Goal: Information Seeking & Learning: Learn about a topic

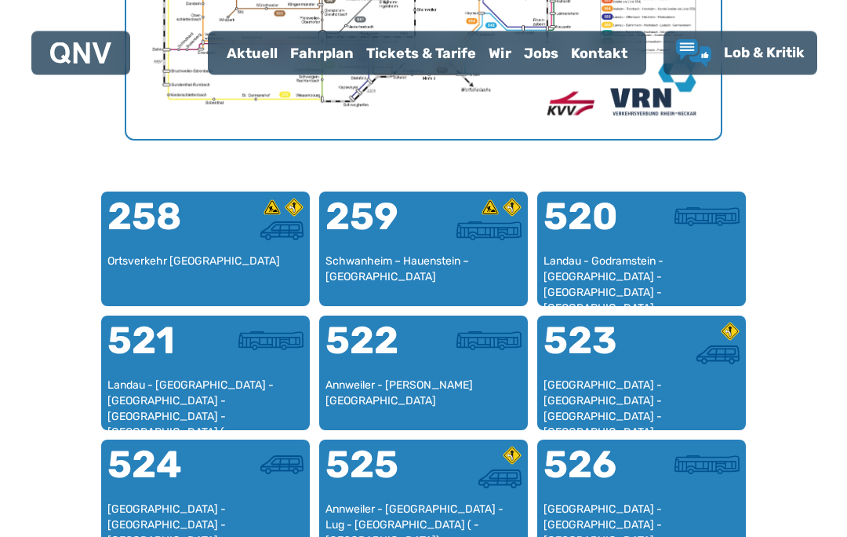
scroll to position [884, 0]
click at [642, 264] on div "Landau - Godramstein - [GEOGRAPHIC_DATA] - [GEOGRAPHIC_DATA] - [GEOGRAPHIC_DATA]" at bounding box center [642, 276] width 196 height 46
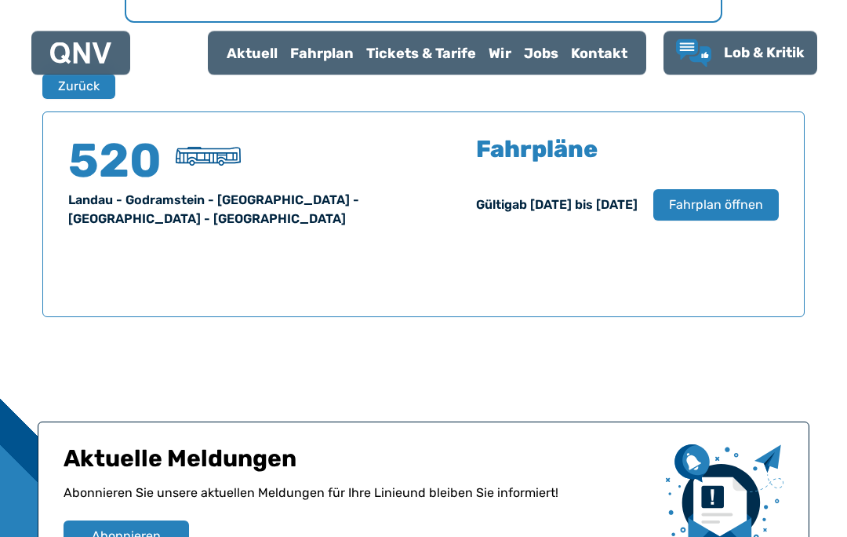
scroll to position [1034, 0]
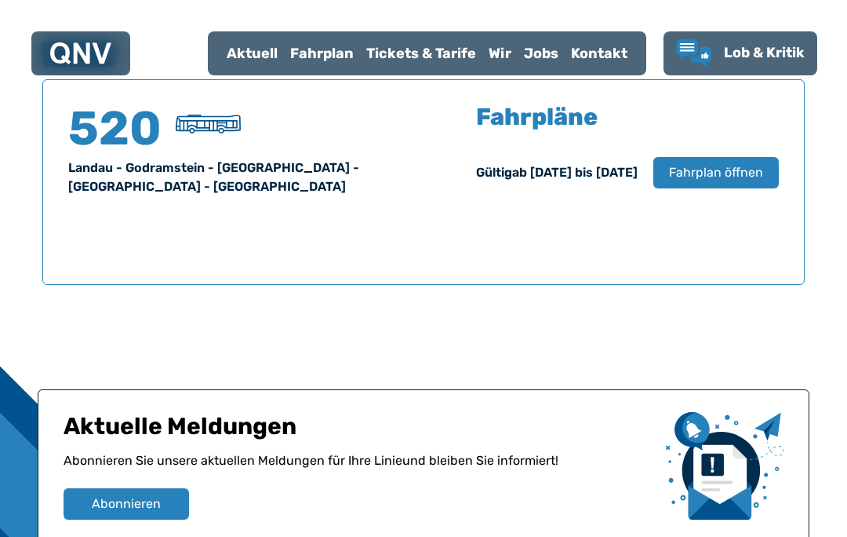
click at [726, 176] on span "Fahrplan öffnen" at bounding box center [716, 172] width 94 height 19
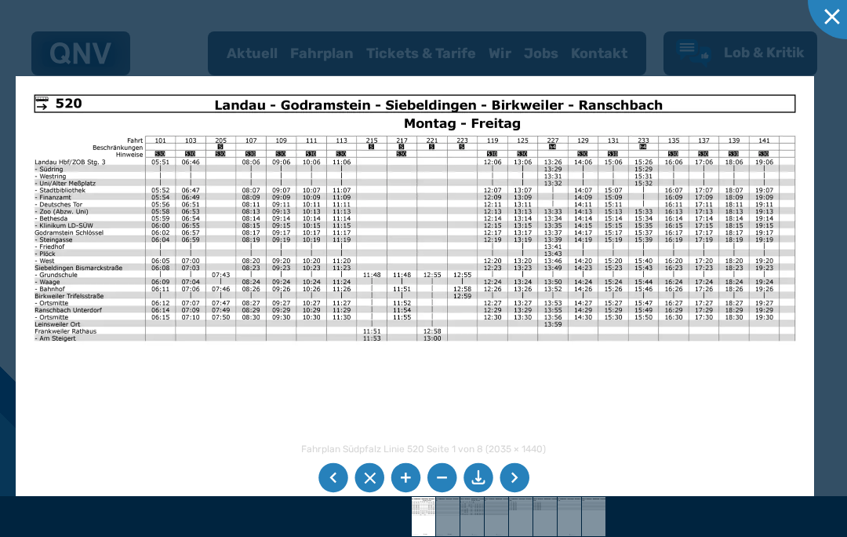
click at [512, 483] on li at bounding box center [515, 478] width 30 height 30
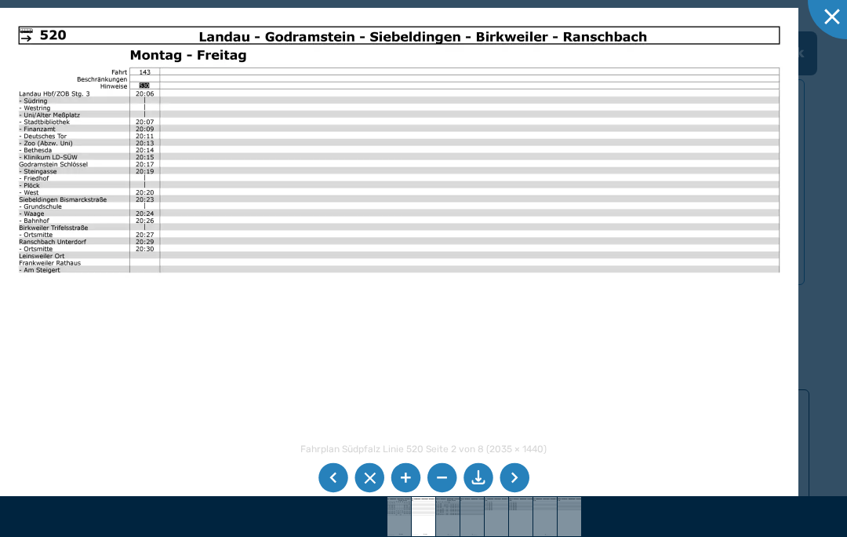
click at [518, 478] on li at bounding box center [515, 478] width 30 height 30
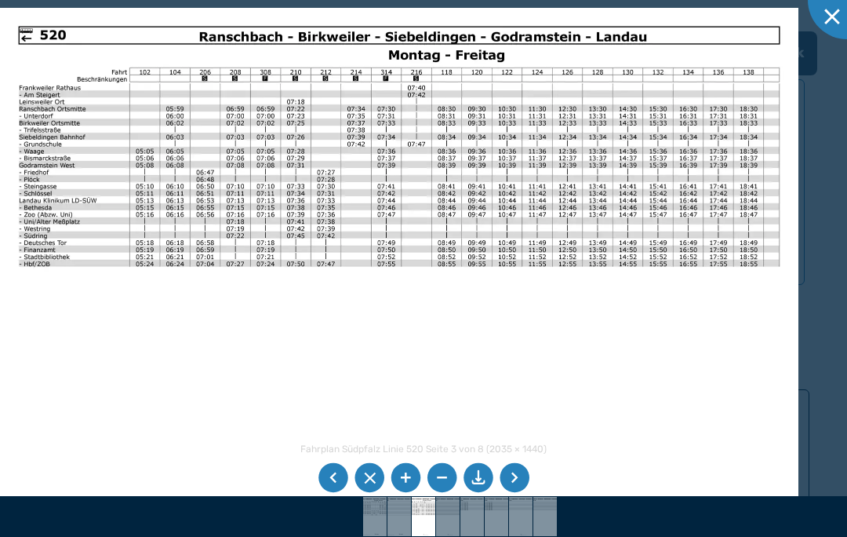
click at [519, 482] on li at bounding box center [515, 478] width 30 height 30
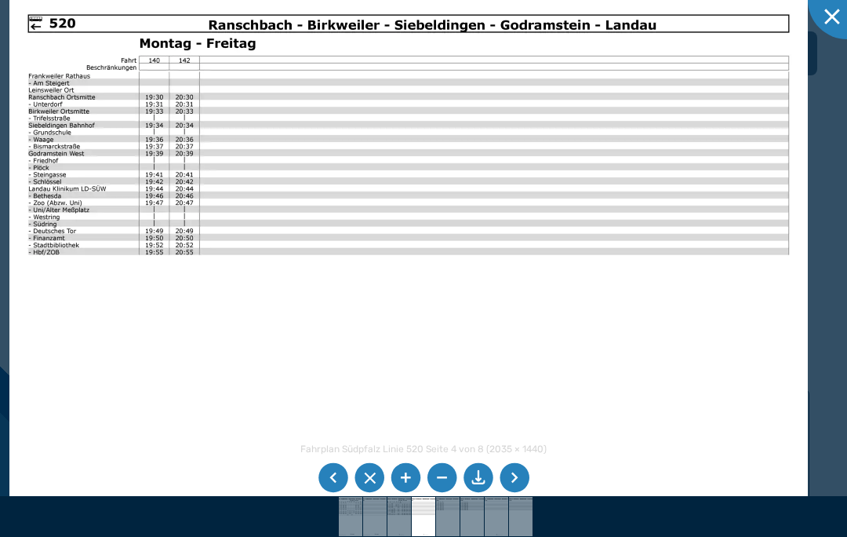
click at [49, 24] on img at bounding box center [408, 278] width 799 height 565
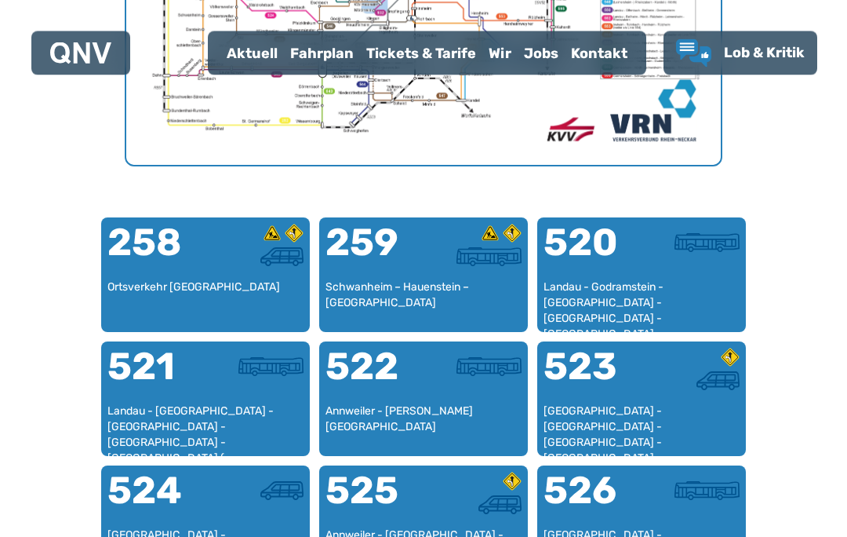
scroll to position [858, 0]
click at [202, 407] on div "Landau - [GEOGRAPHIC_DATA] - [GEOGRAPHIC_DATA] - [GEOGRAPHIC_DATA] - [GEOGRAPHI…" at bounding box center [205, 426] width 196 height 46
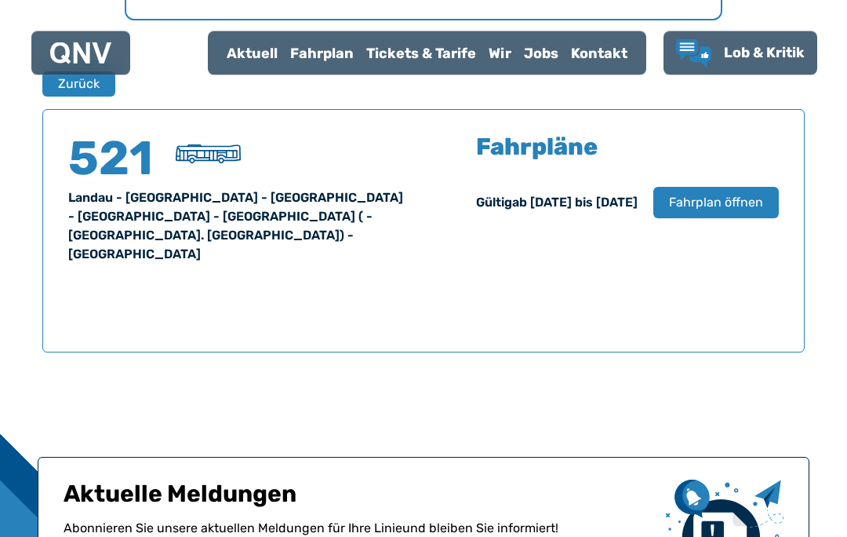
scroll to position [1034, 0]
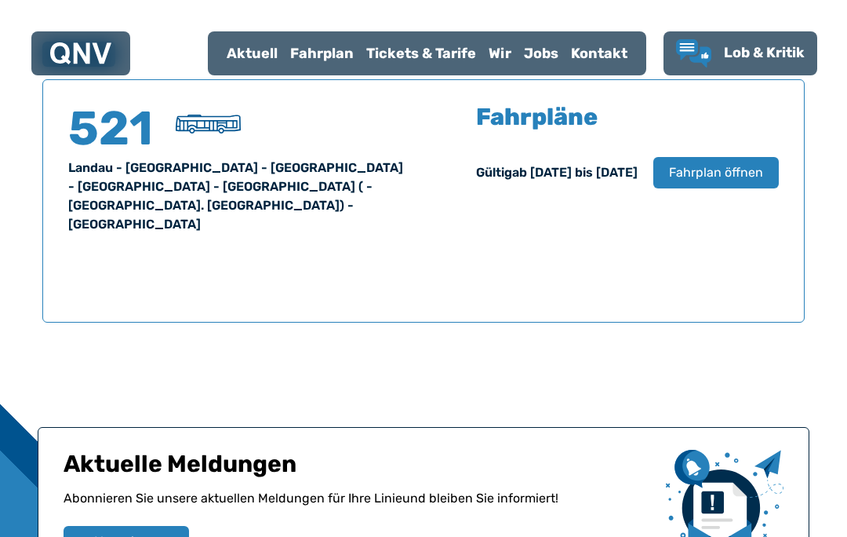
click at [717, 170] on span "Fahrplan öffnen" at bounding box center [716, 172] width 94 height 19
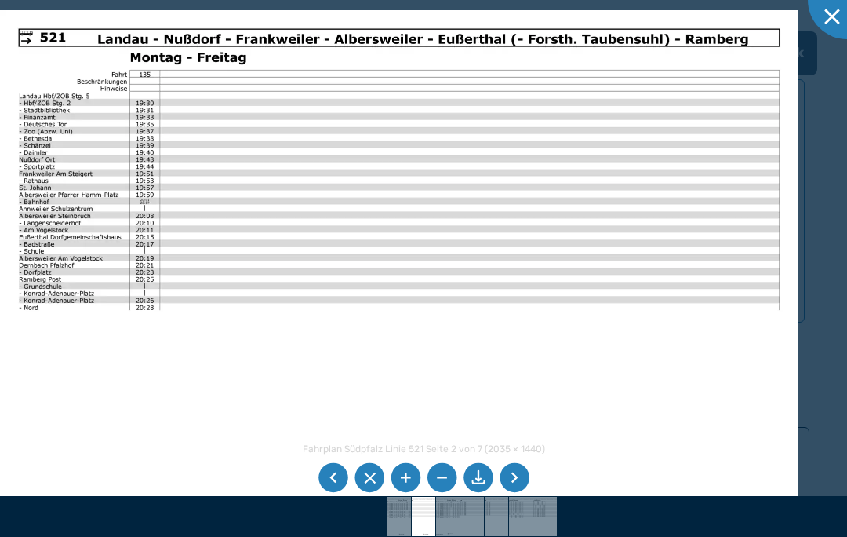
click at [519, 493] on li at bounding box center [515, 478] width 30 height 30
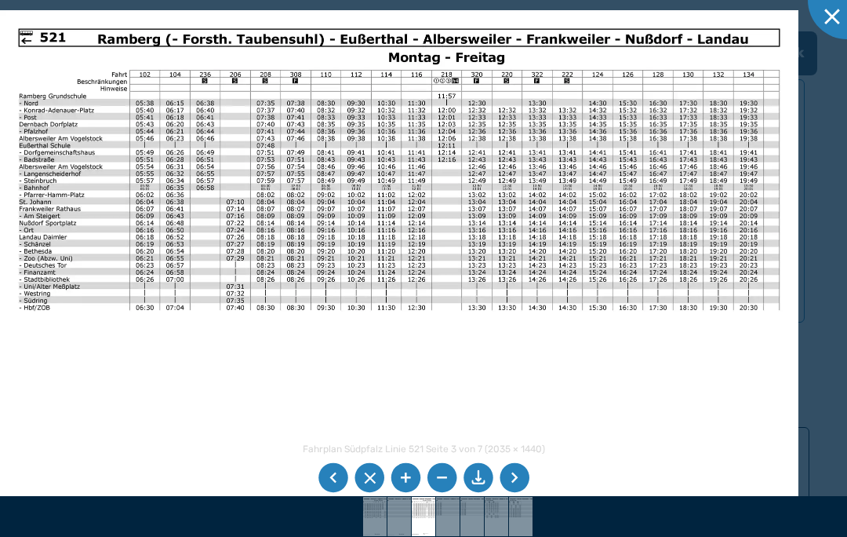
click at [521, 493] on li at bounding box center [515, 478] width 30 height 30
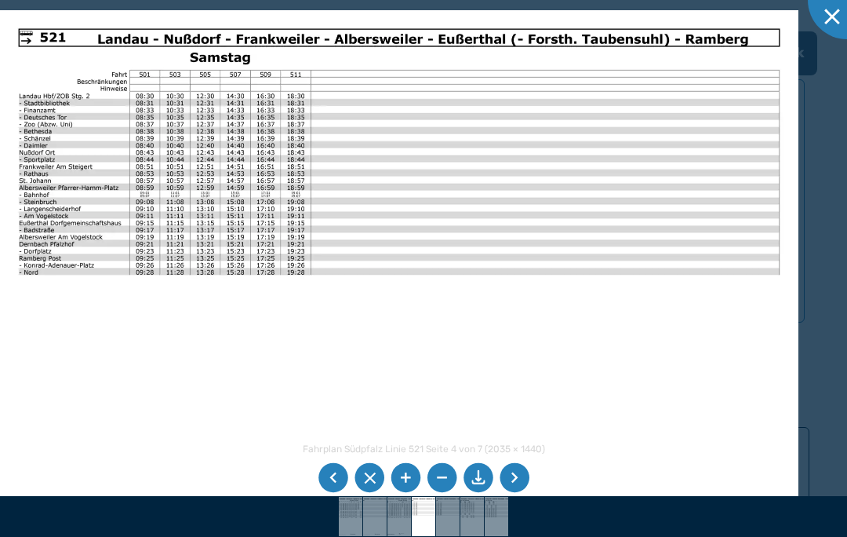
click at [518, 493] on li at bounding box center [515, 478] width 30 height 30
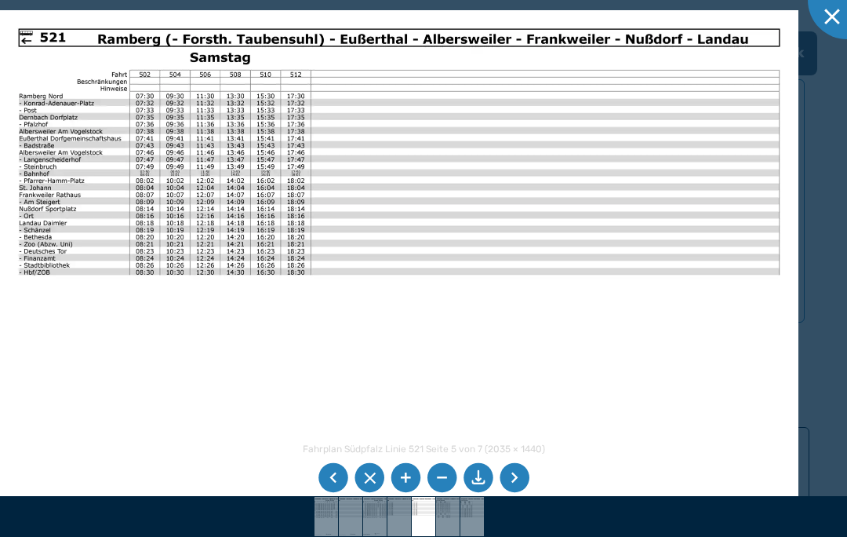
click at [511, 493] on li at bounding box center [515, 478] width 30 height 30
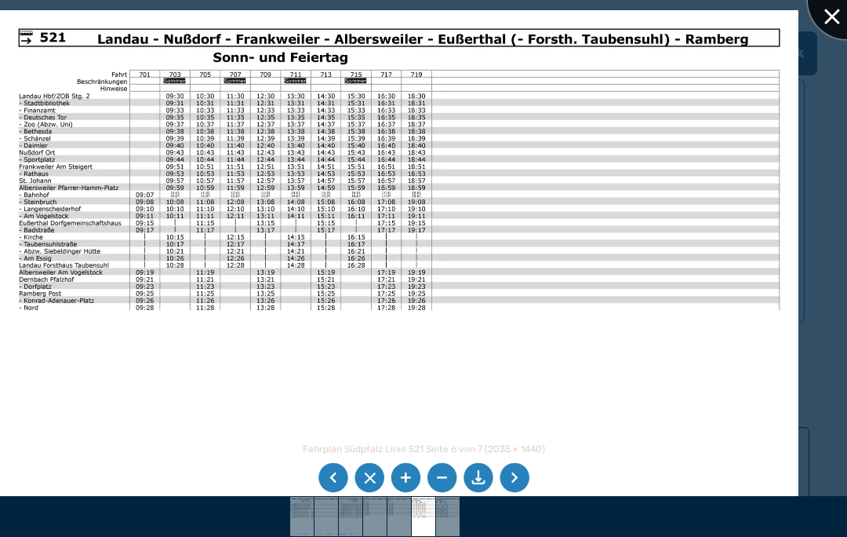
click at [827, 23] on div at bounding box center [847, 0] width 78 height 78
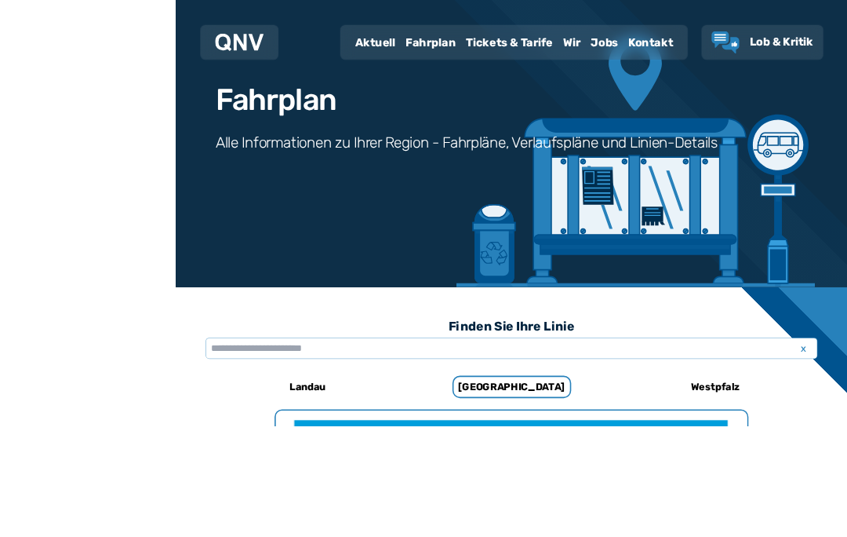
scroll to position [188, 0]
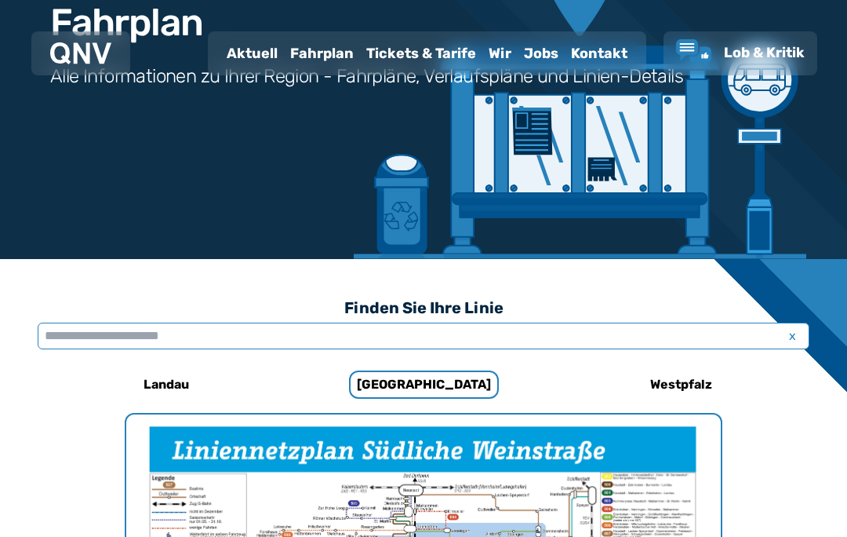
click at [265, 340] on input "text" at bounding box center [424, 335] width 772 height 27
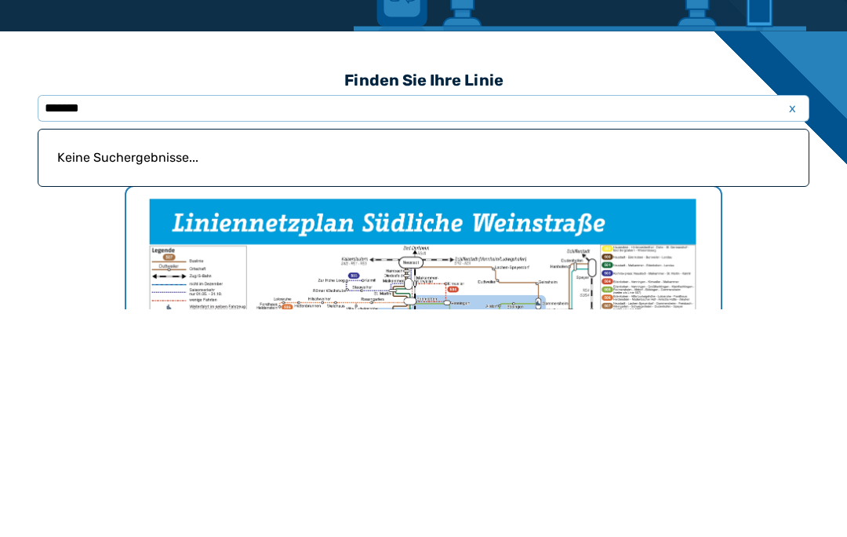
scroll to position [416, 0]
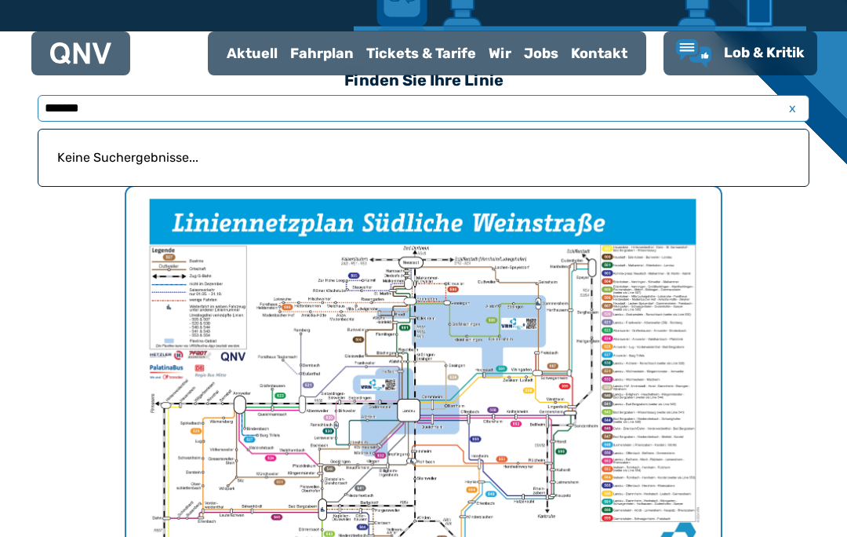
type input "*******"
click at [787, 107] on span "x" at bounding box center [792, 108] width 22 height 19
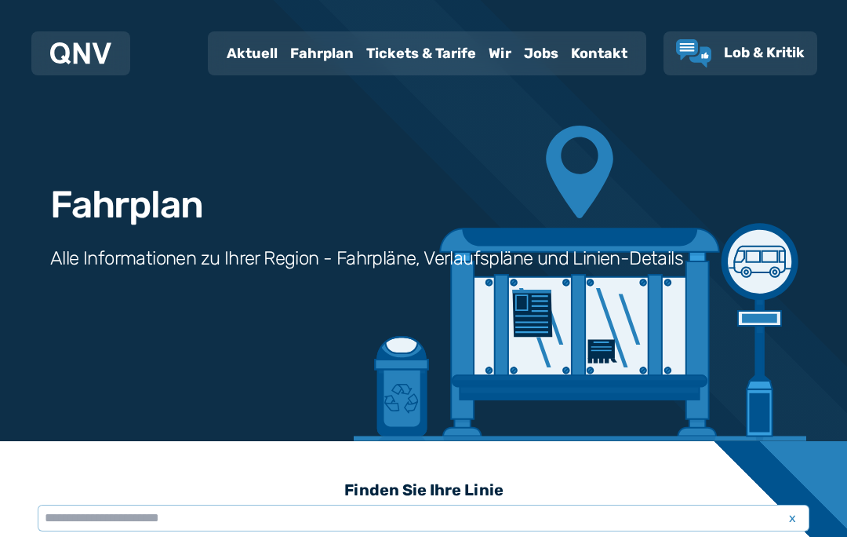
scroll to position [0, 0]
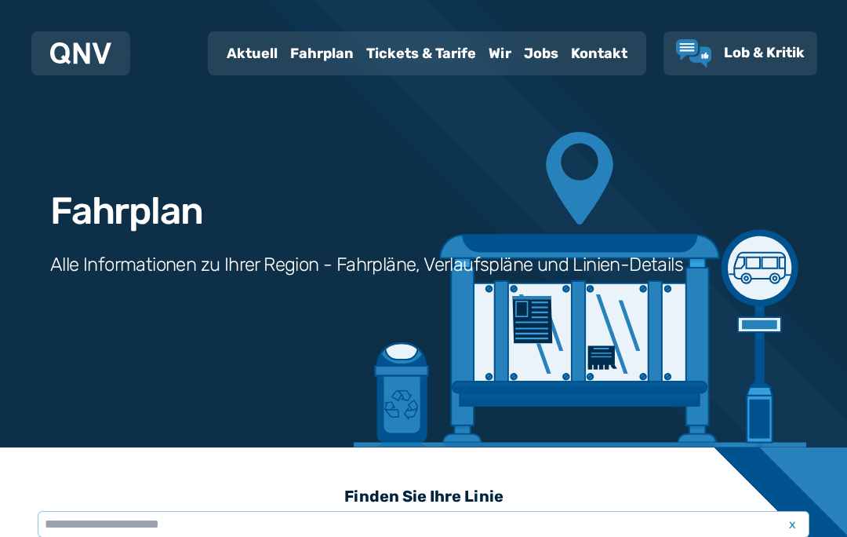
click at [693, 48] on use "Lob & Kritik" at bounding box center [693, 53] width 35 height 28
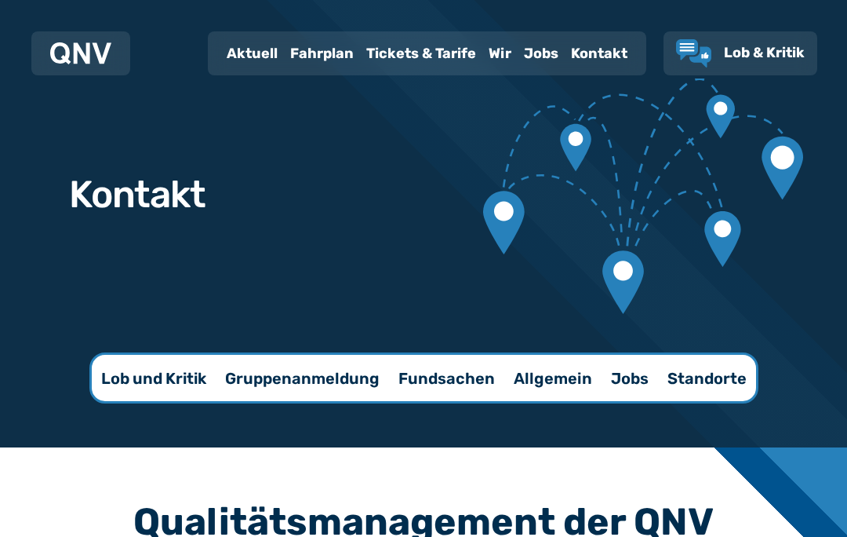
scroll to position [4, 0]
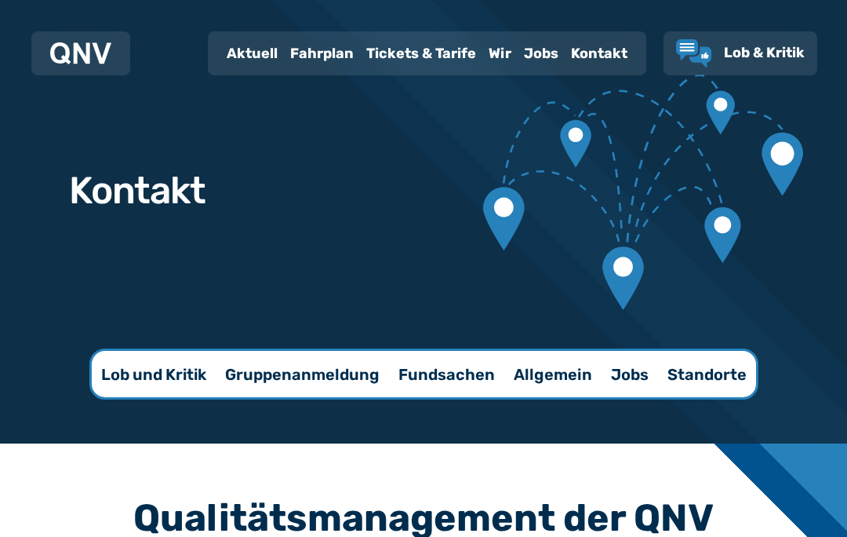
click at [162, 380] on p "Lob und Kritik" at bounding box center [153, 374] width 105 height 22
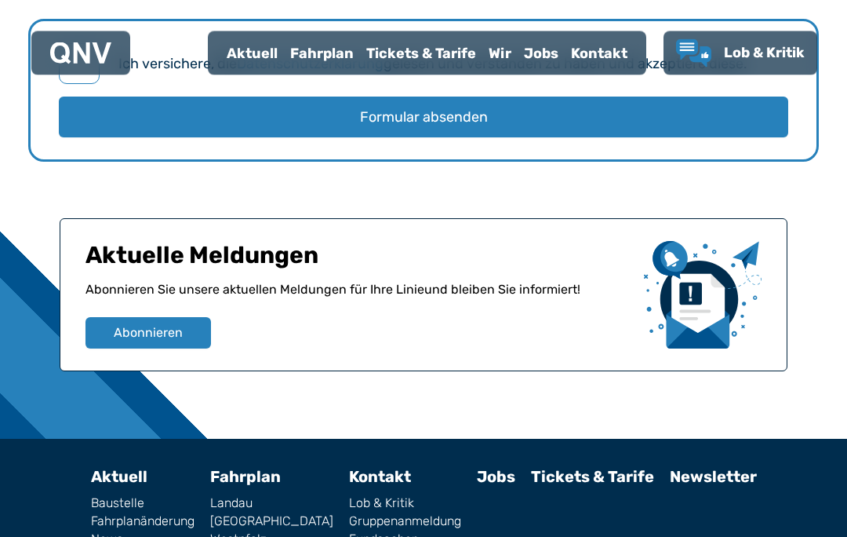
scroll to position [2156, 0]
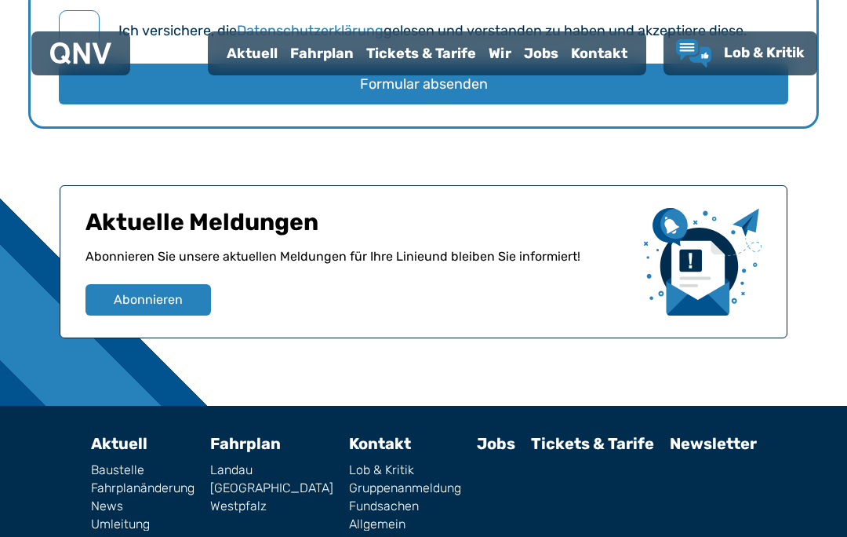
click at [264, 501] on link "Westpfalz" at bounding box center [271, 506] width 123 height 13
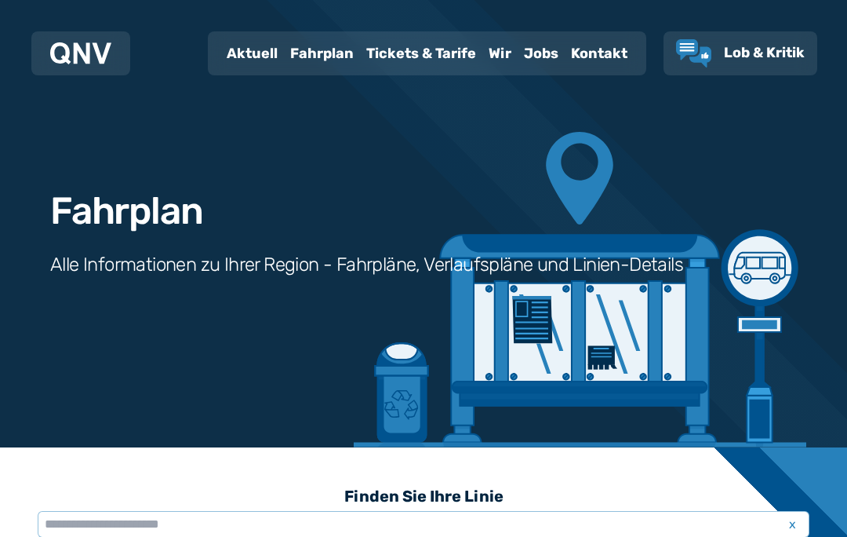
click at [319, 53] on div "Fahrplan" at bounding box center [322, 53] width 76 height 41
click at [316, 54] on div "Fahrplan" at bounding box center [322, 53] width 76 height 41
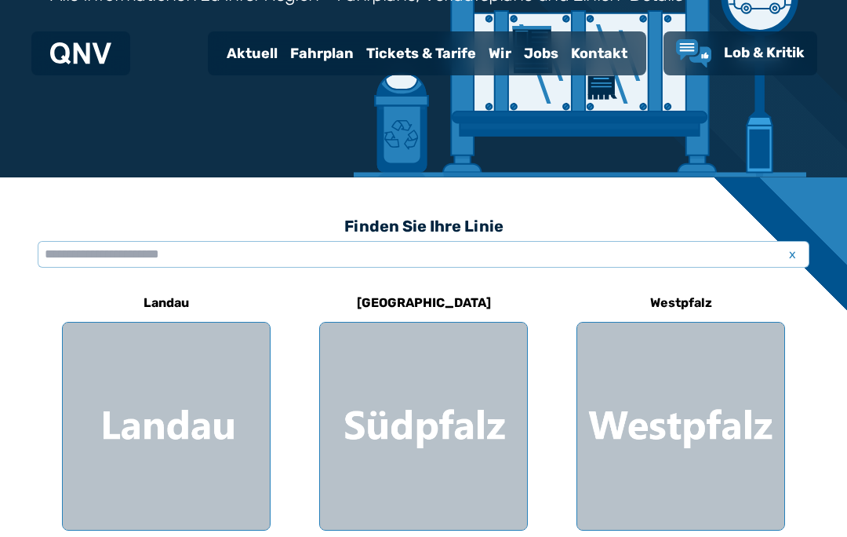
scroll to position [274, 0]
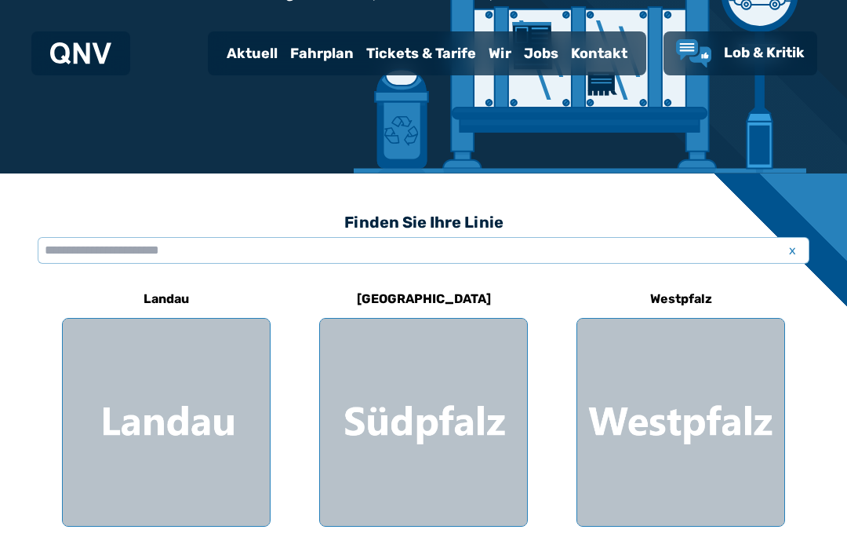
click at [168, 421] on div at bounding box center [166, 421] width 207 height 207
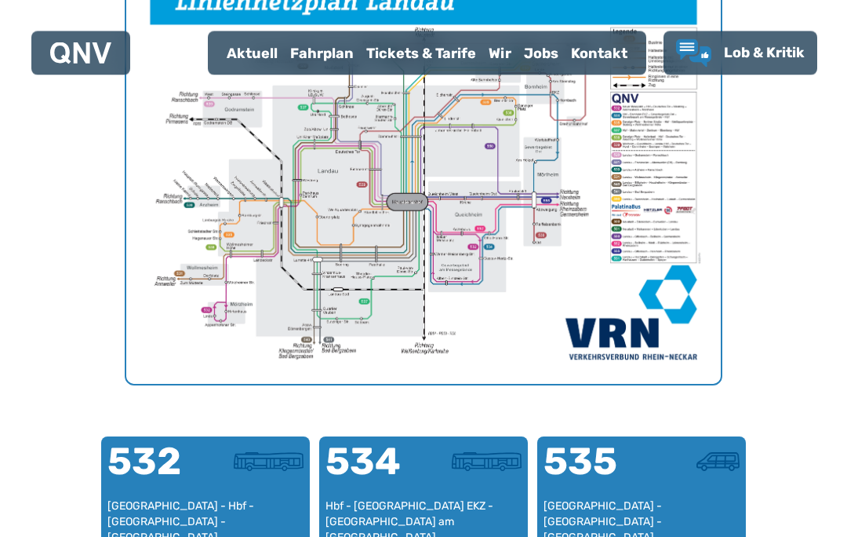
scroll to position [641, 0]
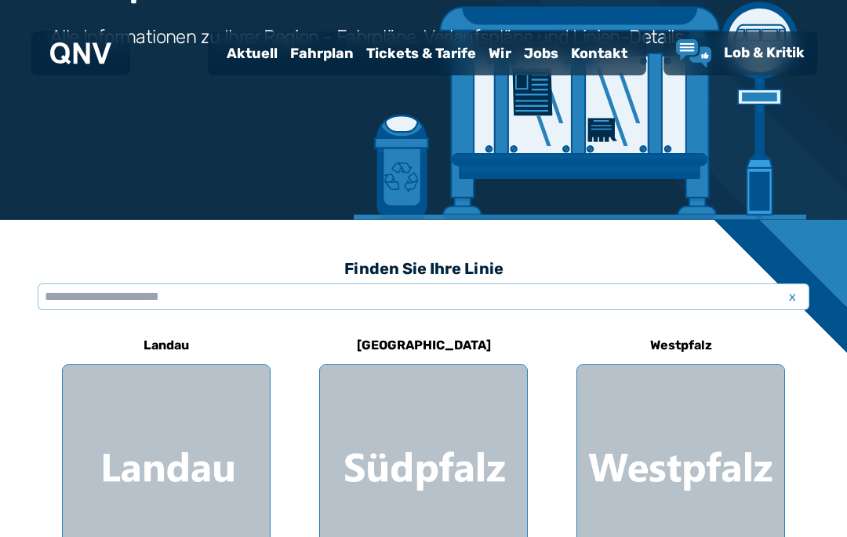
scroll to position [342, 0]
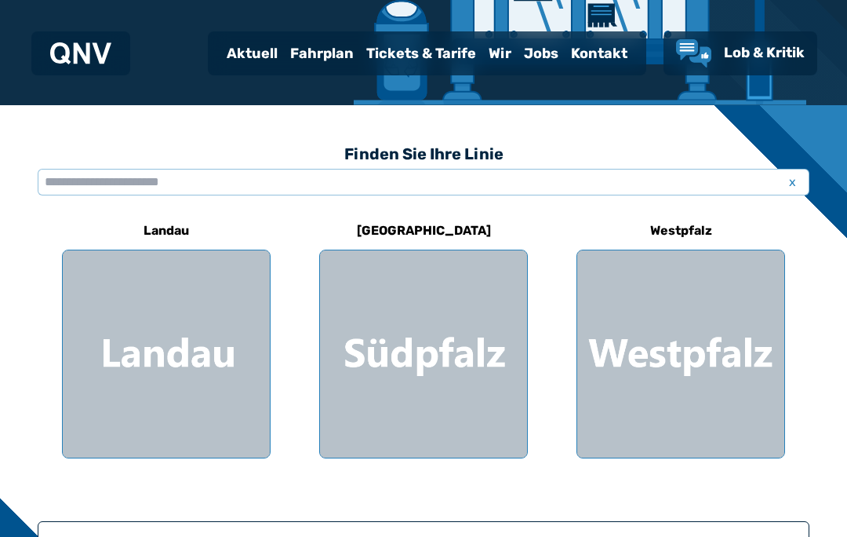
click at [449, 362] on div at bounding box center [423, 353] width 207 height 207
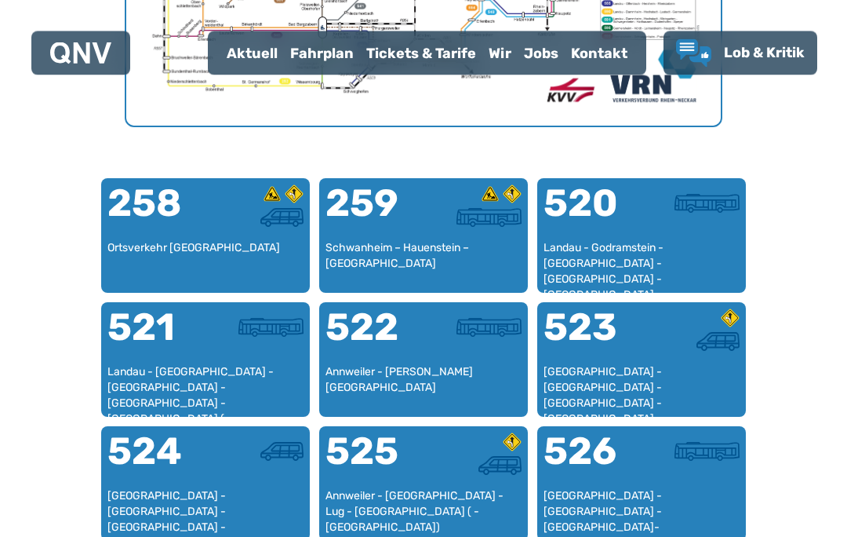
scroll to position [897, 0]
click at [629, 248] on div "Landau - Godramstein - [GEOGRAPHIC_DATA] - [GEOGRAPHIC_DATA] - [GEOGRAPHIC_DATA]" at bounding box center [642, 263] width 196 height 46
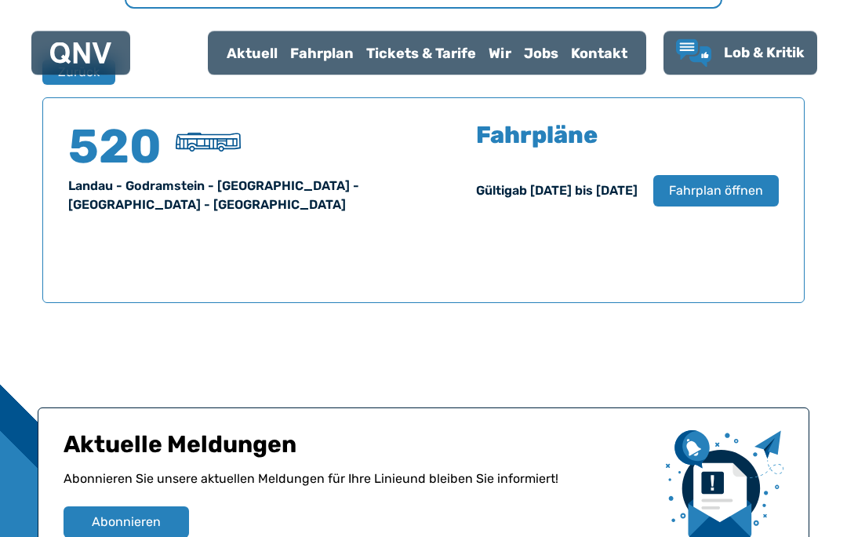
scroll to position [1034, 0]
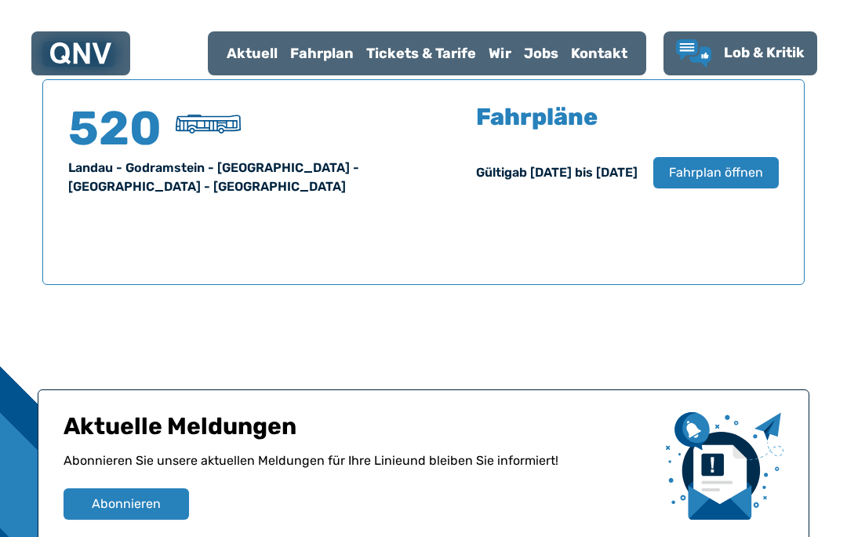
click at [728, 176] on span "Fahrplan öffnen" at bounding box center [716, 172] width 94 height 19
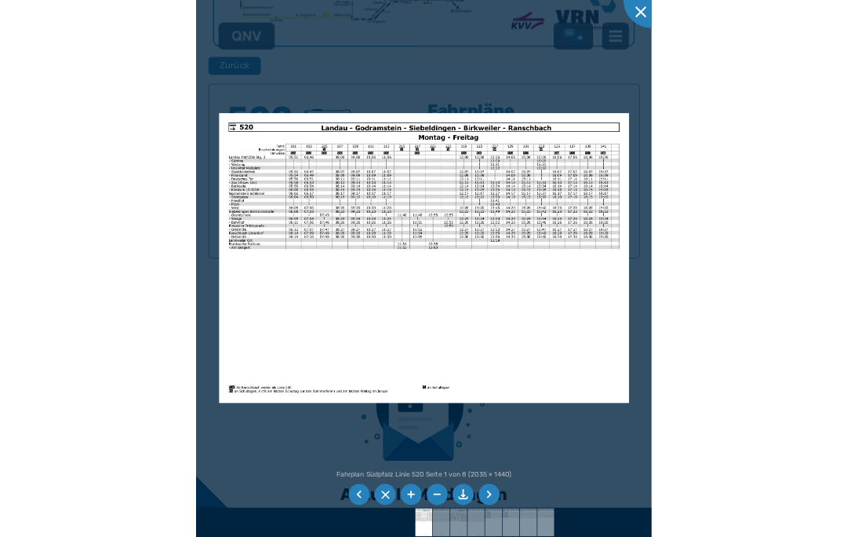
scroll to position [1059, 0]
